Goal: Check status: Check status

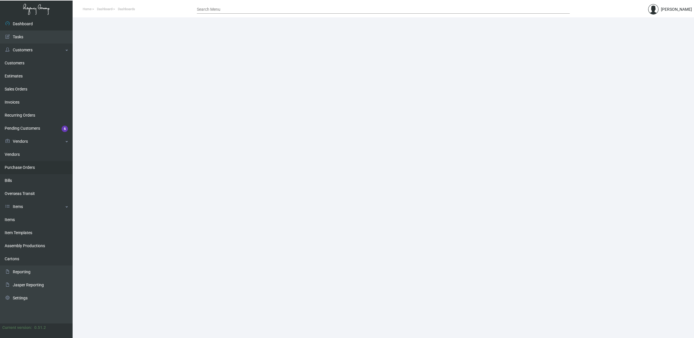
click at [36, 168] on link "Purchase Orders" at bounding box center [36, 167] width 73 height 13
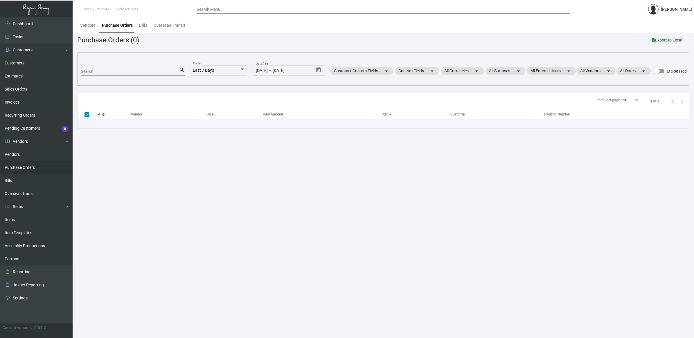
click at [104, 71] on input "Search" at bounding box center [130, 71] width 98 height 5
type input "[PERSON_NAME]"
checkbox input "false"
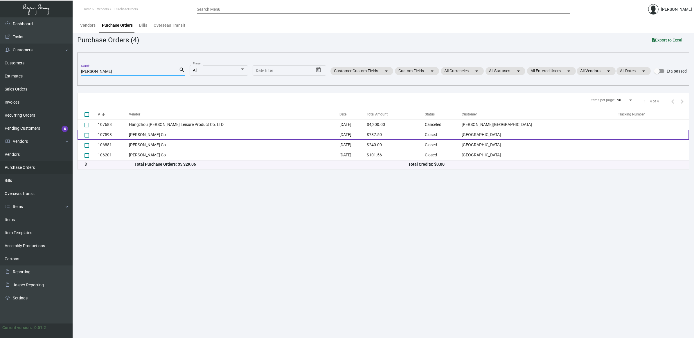
type input "[PERSON_NAME]"
click at [159, 134] on td "[PERSON_NAME] Co" at bounding box center [234, 135] width 211 height 10
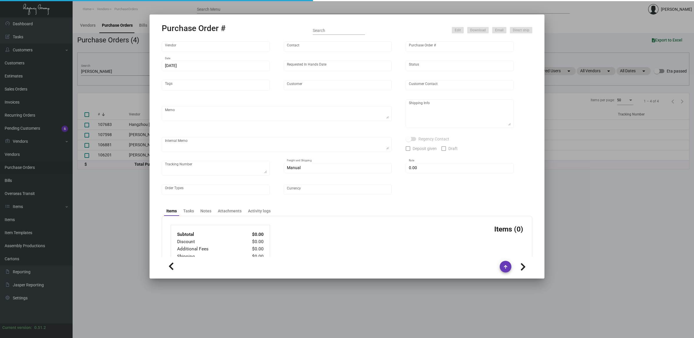
type input "[PERSON_NAME] Co"
type input "Order Entry"
type input "107598"
type input "[DATE]"
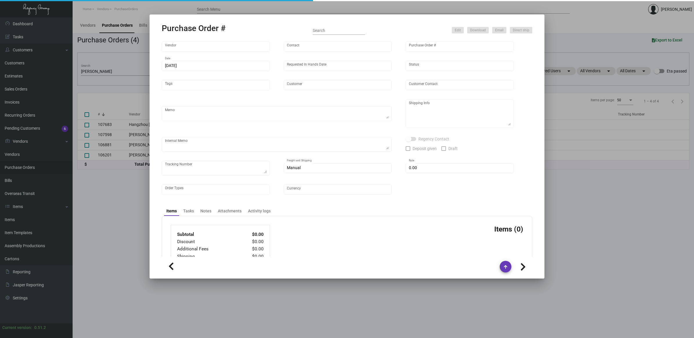
type input "[GEOGRAPHIC_DATA]"
type input "[PERSON_NAME]"
type textarea "Similar to the previous PO 106881 - different stone colors. BLIND Ship via UPS …"
type textarea "[PERSON_NAME][GEOGRAPHIC_DATA] [STREET_ADDRESS][US_STATE]"
type textarea "11/14 - Red color is lighter than the approved sample. 11/19 - Sending vendor t…"
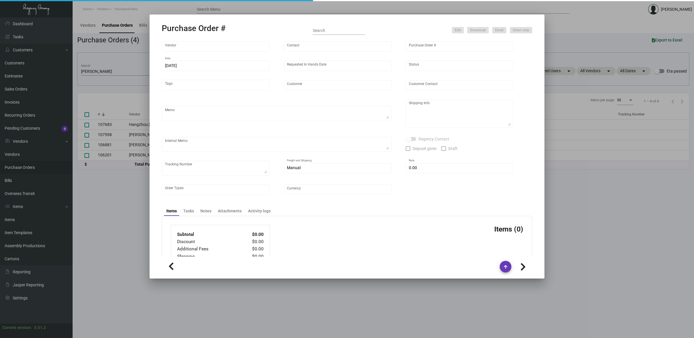
type input "$ 0.00"
type input "United States Dollar $"
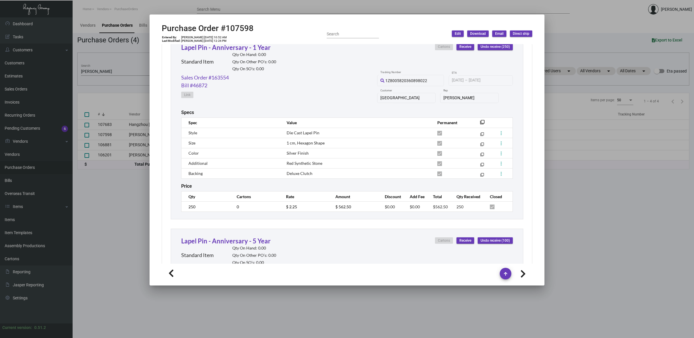
scroll to position [363, 0]
